Goal: Use online tool/utility: Utilize a website feature to perform a specific function

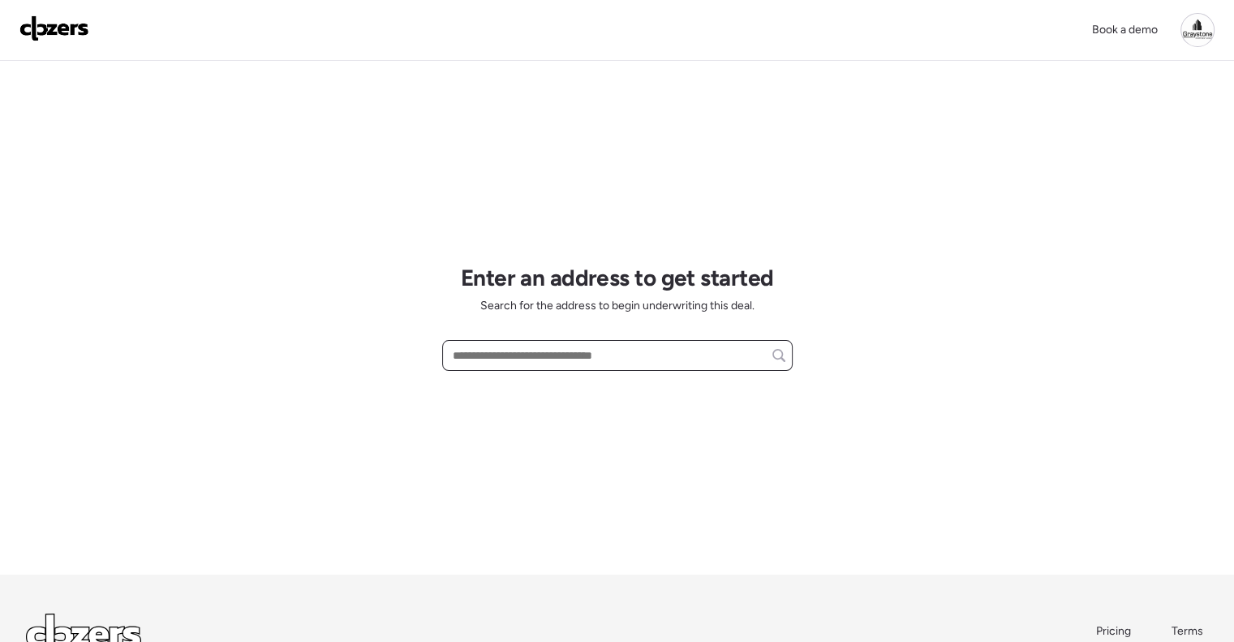
click at [657, 356] on input "text" at bounding box center [618, 355] width 336 height 23
type input "*********"
click at [1198, 30] on div at bounding box center [1198, 30] width 34 height 34
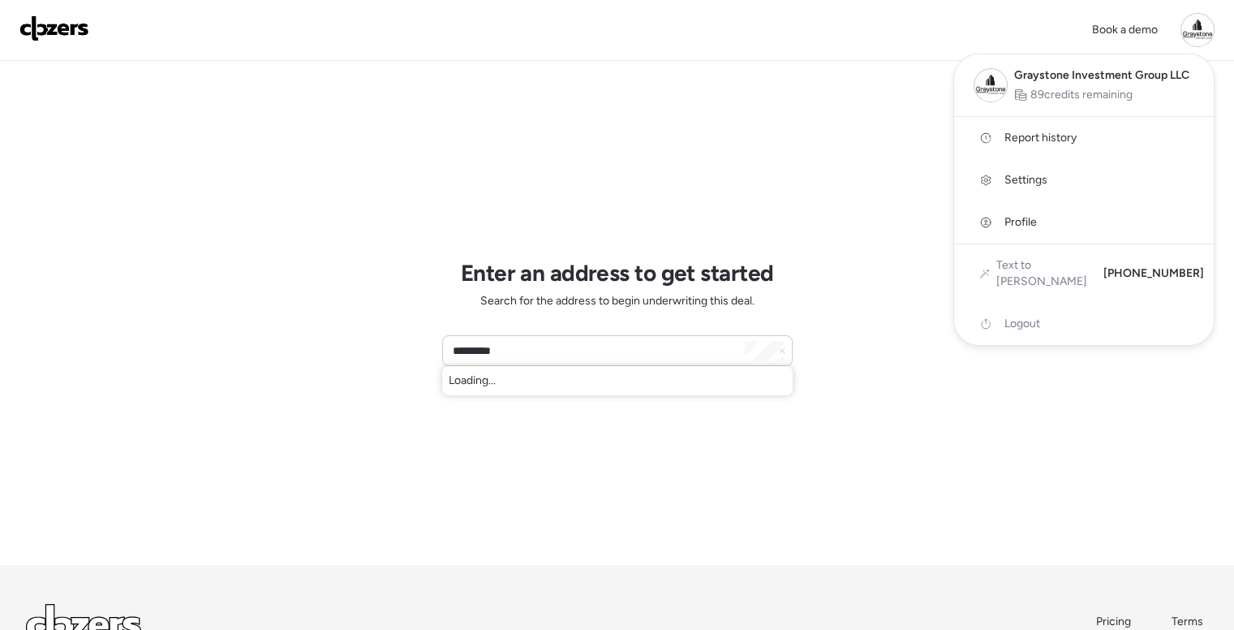
click at [1078, 133] on link "Report history" at bounding box center [1084, 138] width 260 height 42
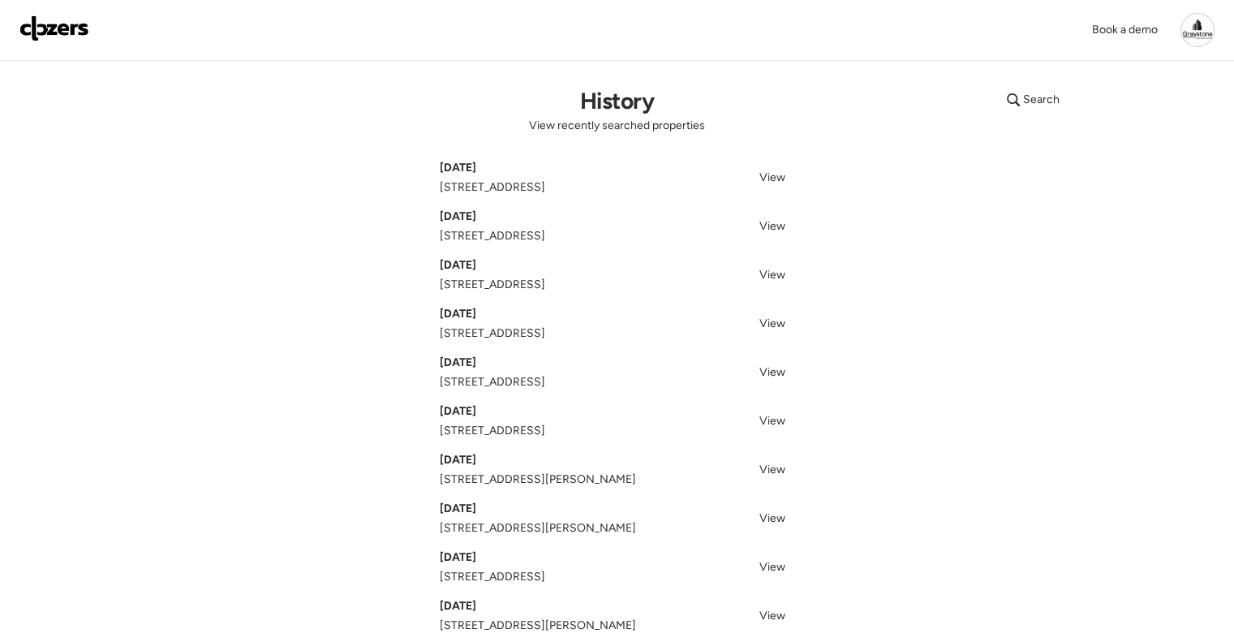
click at [54, 26] on img at bounding box center [54, 28] width 70 height 26
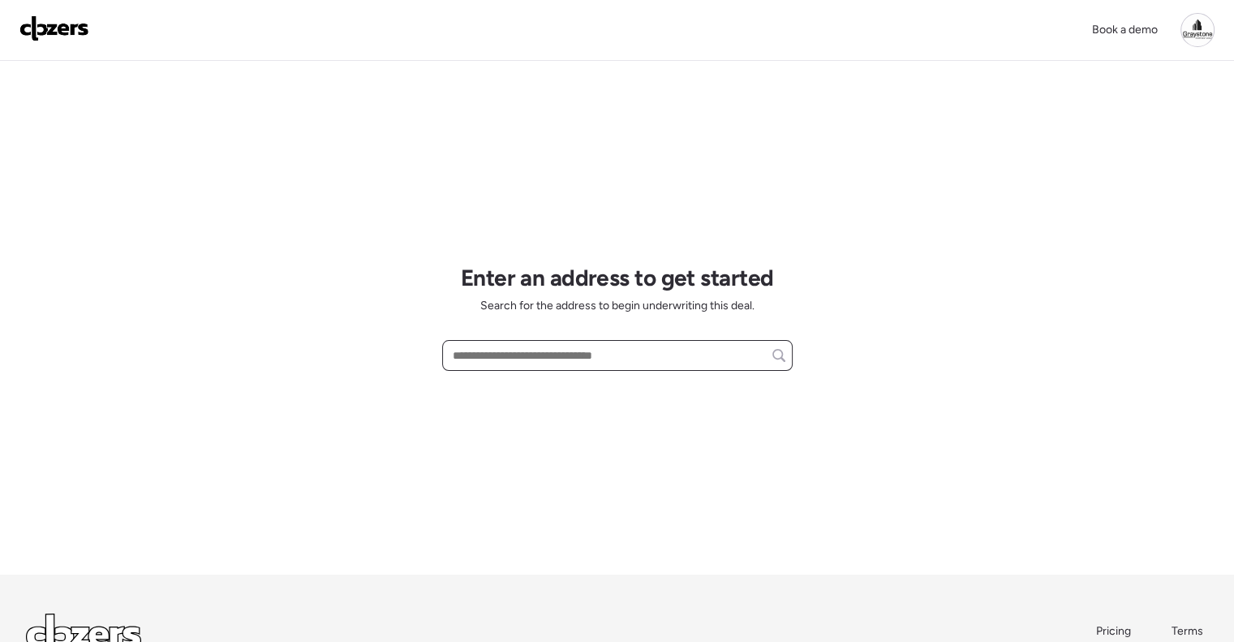
click at [534, 354] on input "text" at bounding box center [618, 355] width 336 height 23
click at [553, 384] on span "6549 30th Way N, Saint Petersburg, FL, 33702" at bounding box center [501, 385] width 105 height 16
type input "**********"
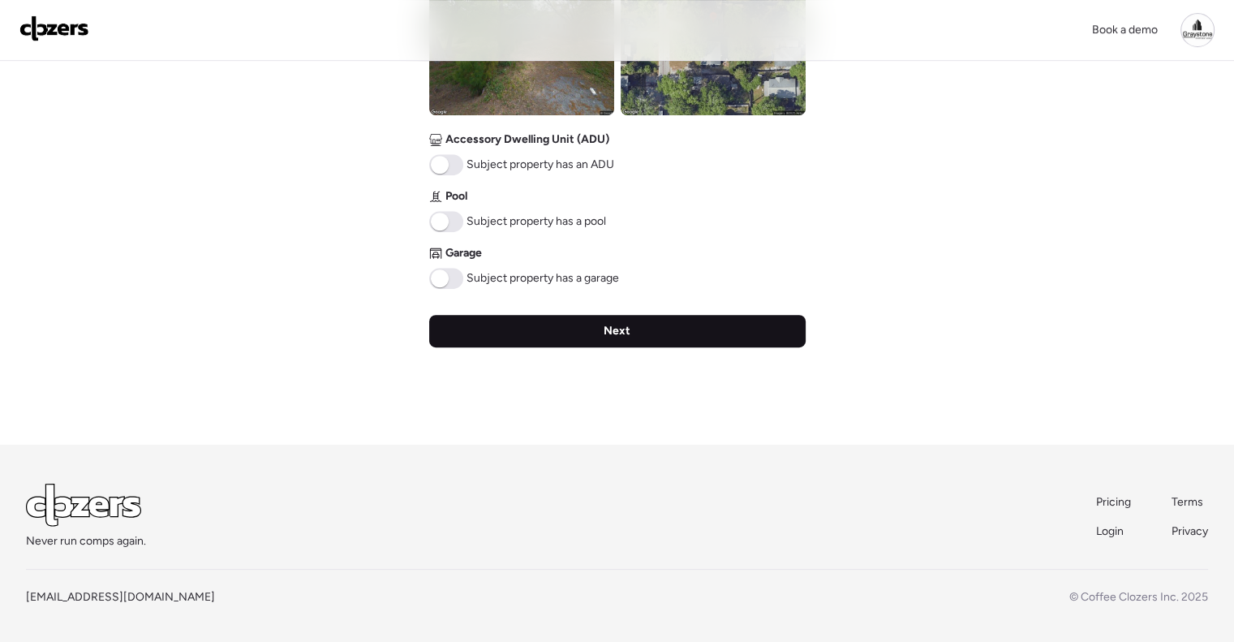
click at [636, 330] on div "Next" at bounding box center [617, 331] width 377 height 32
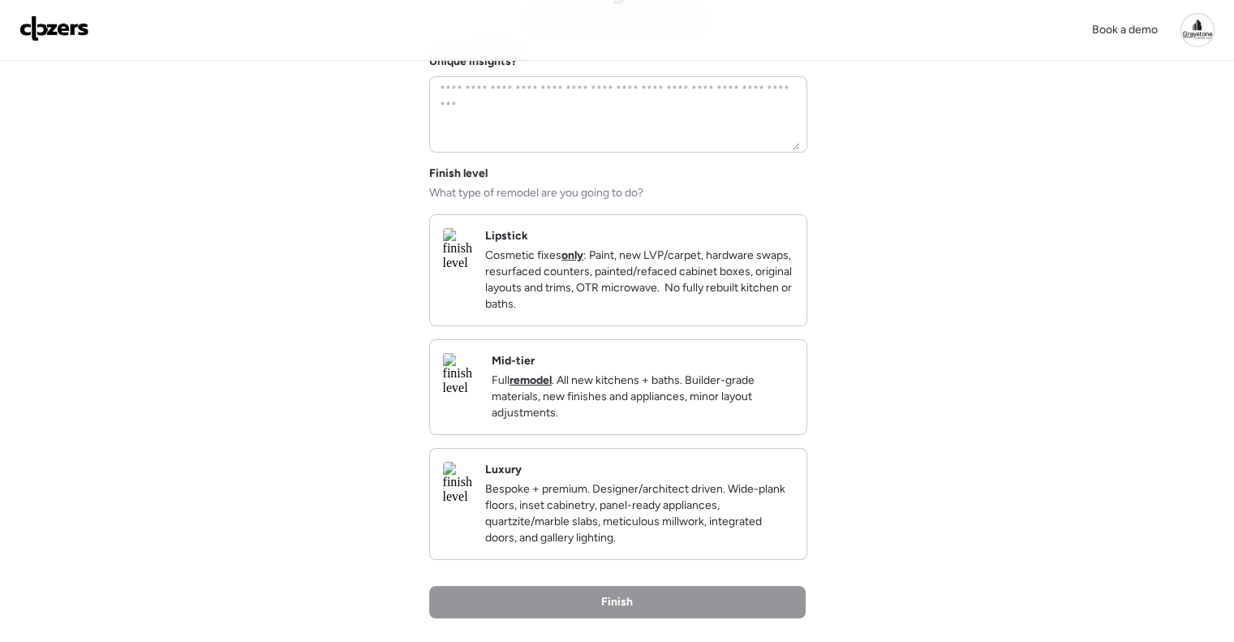
scroll to position [162, 0]
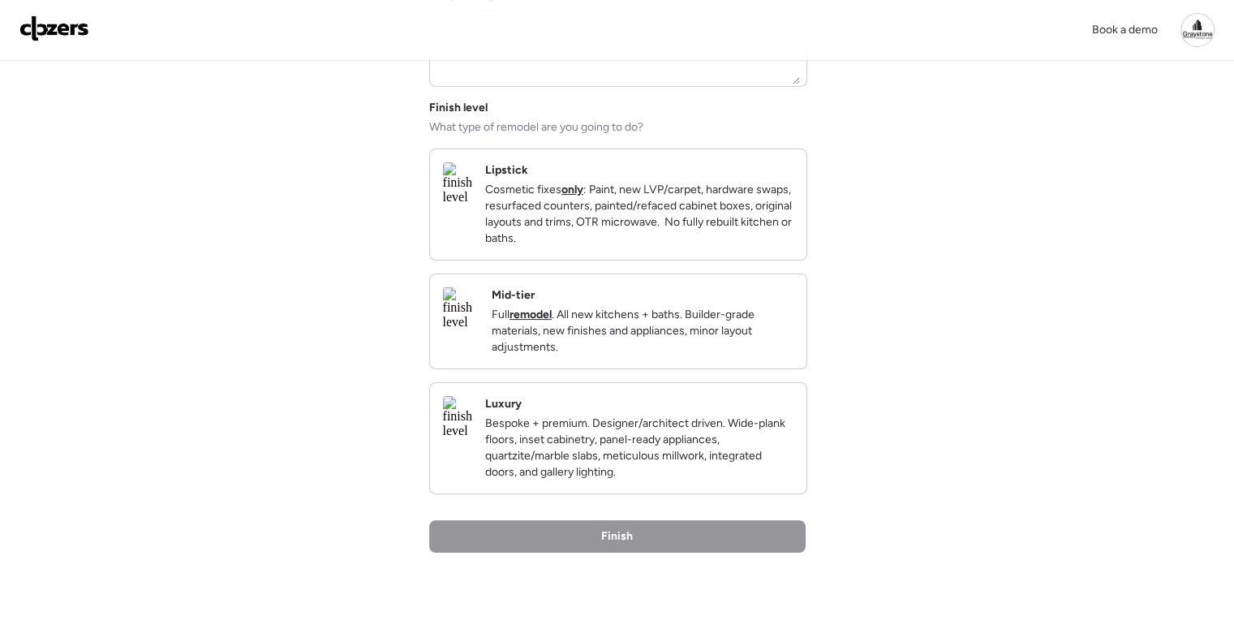
click at [697, 331] on p "Full remodel . All new kitchens + baths. Builder-grade materials, new finishes …" at bounding box center [643, 331] width 302 height 49
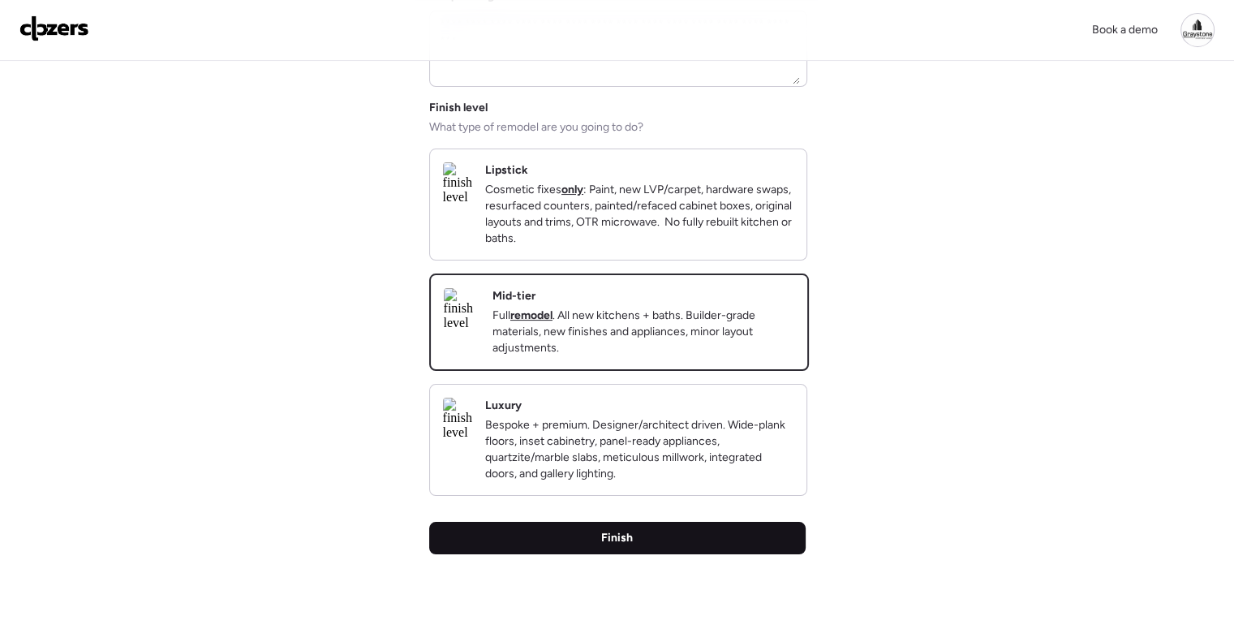
click at [658, 547] on div "Finish" at bounding box center [617, 538] width 377 height 32
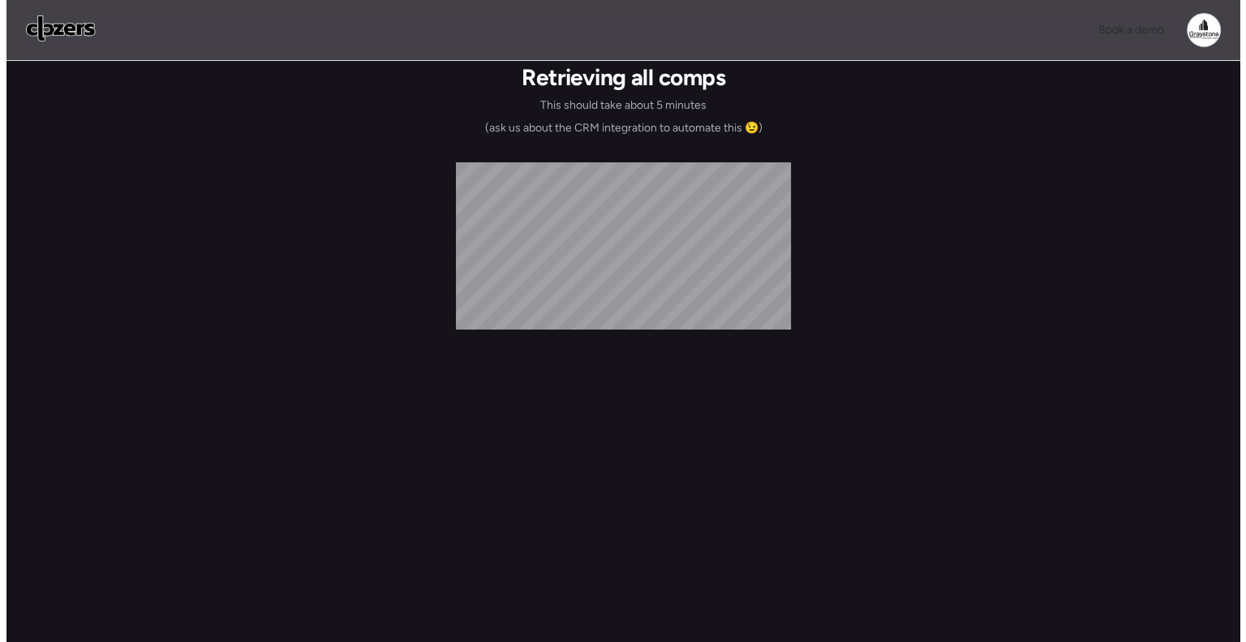
scroll to position [0, 0]
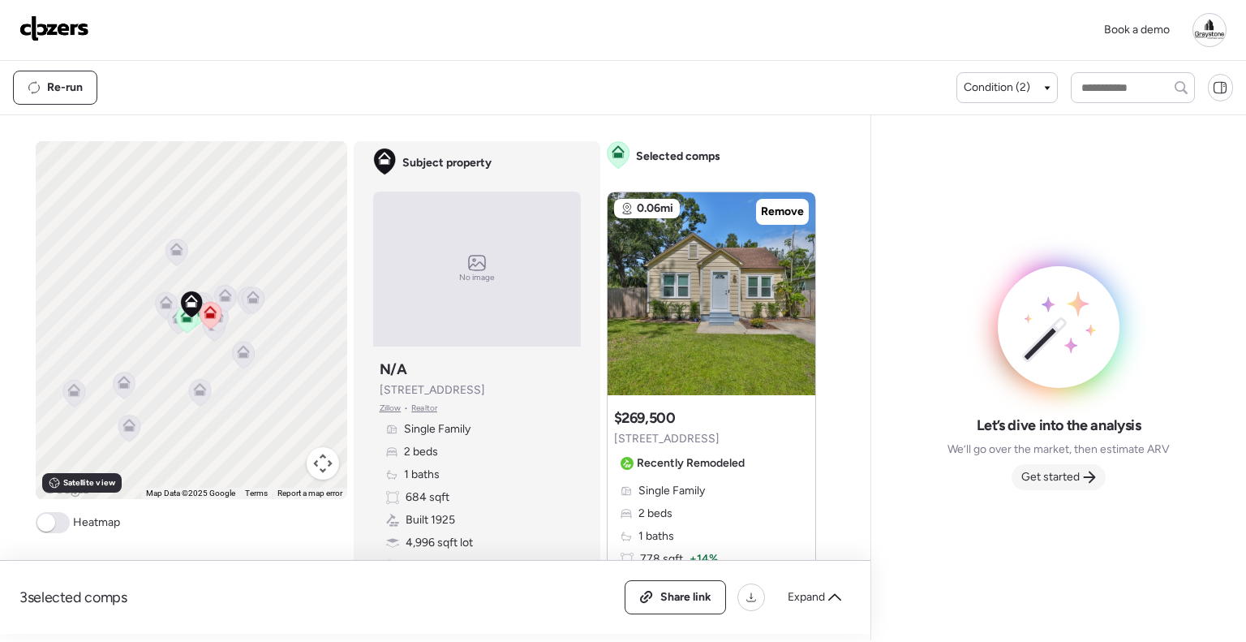
click at [1087, 480] on icon at bounding box center [1089, 477] width 13 height 13
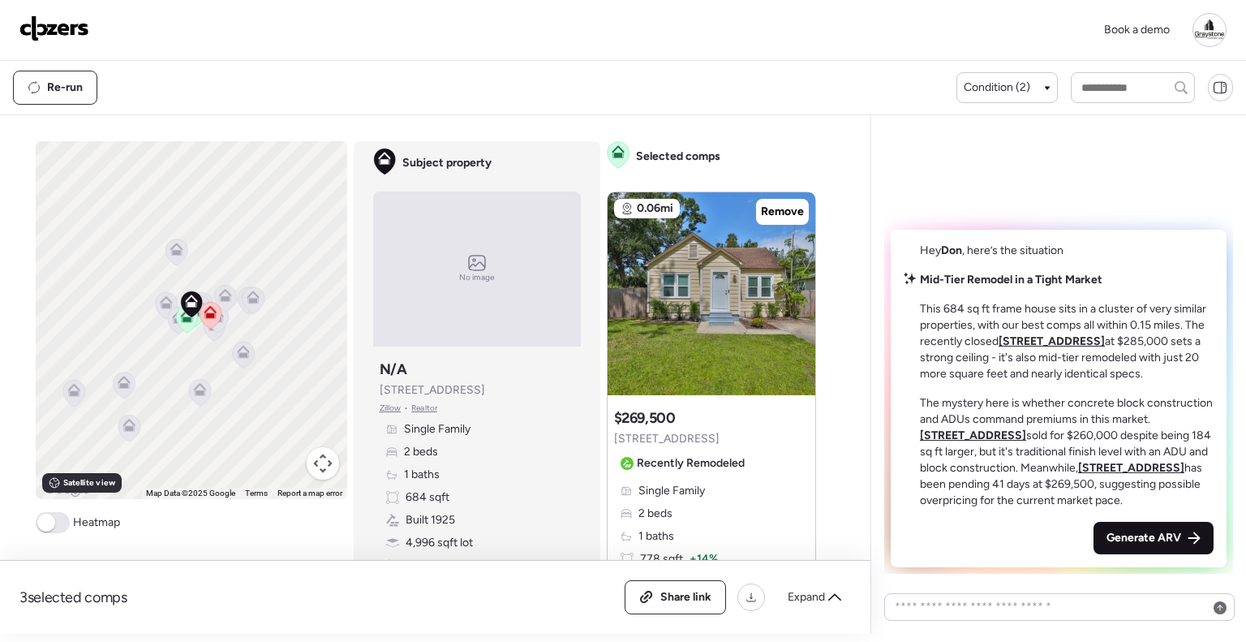
click at [1147, 532] on span "Generate ARV" at bounding box center [1144, 538] width 75 height 16
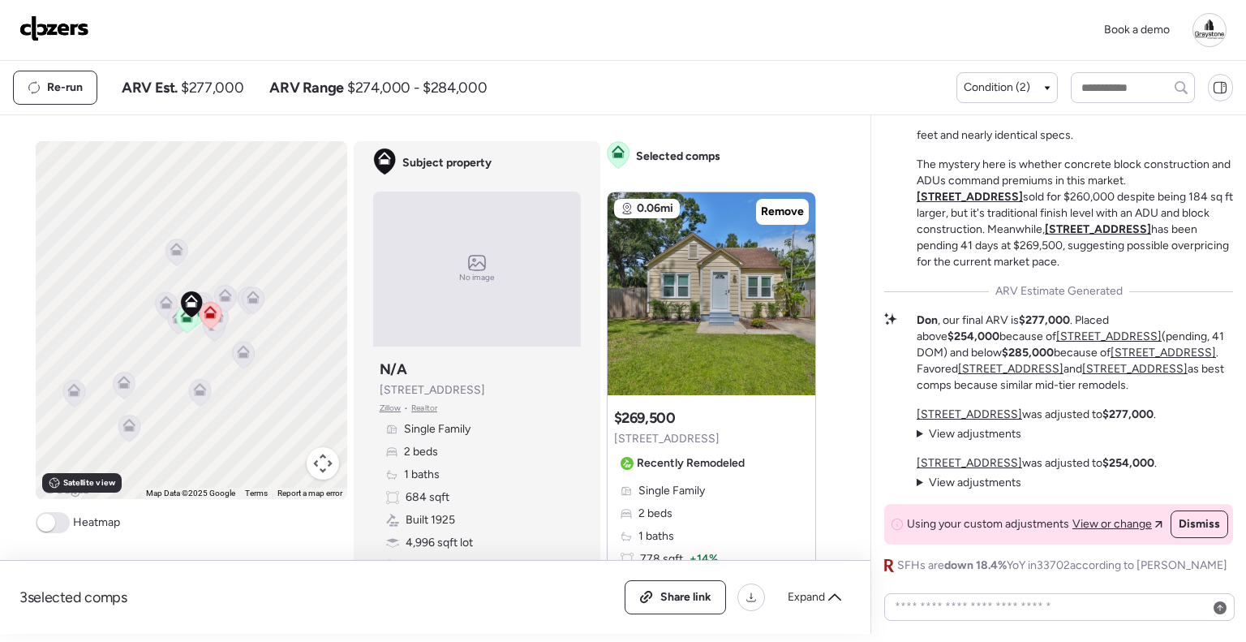
click at [777, 62] on div "Re-run ARV Est. $277,000 ARV Range $274,000 - $284,000 Condition (2)" at bounding box center [623, 88] width 1246 height 54
click at [837, 605] on div "Expand" at bounding box center [814, 597] width 73 height 26
